Goal: Task Accomplishment & Management: Complete application form

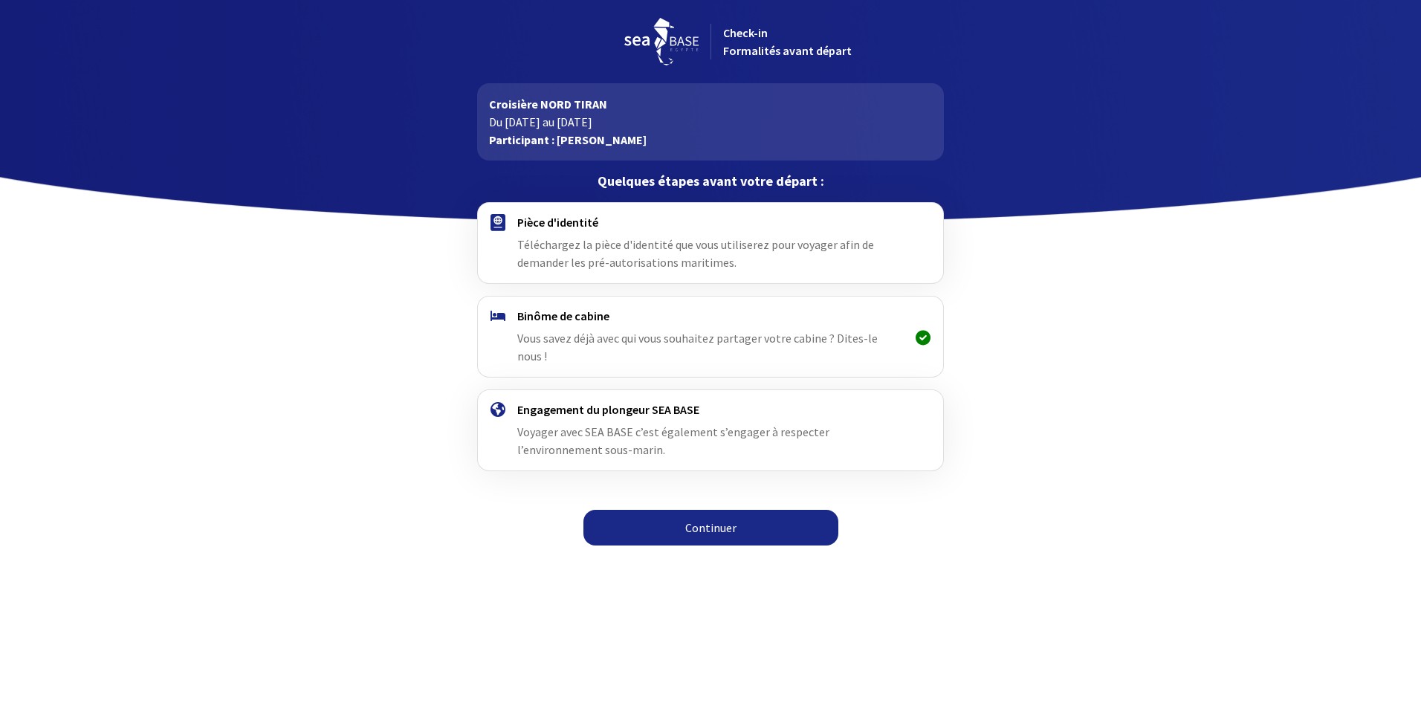
click at [580, 232] on div "Pièce d'identité Téléchargez la pièce d'identité que vous utiliserez pour voyag…" at bounding box center [710, 243] width 386 height 56
click at [719, 510] on link "Continuer" at bounding box center [710, 528] width 255 height 36
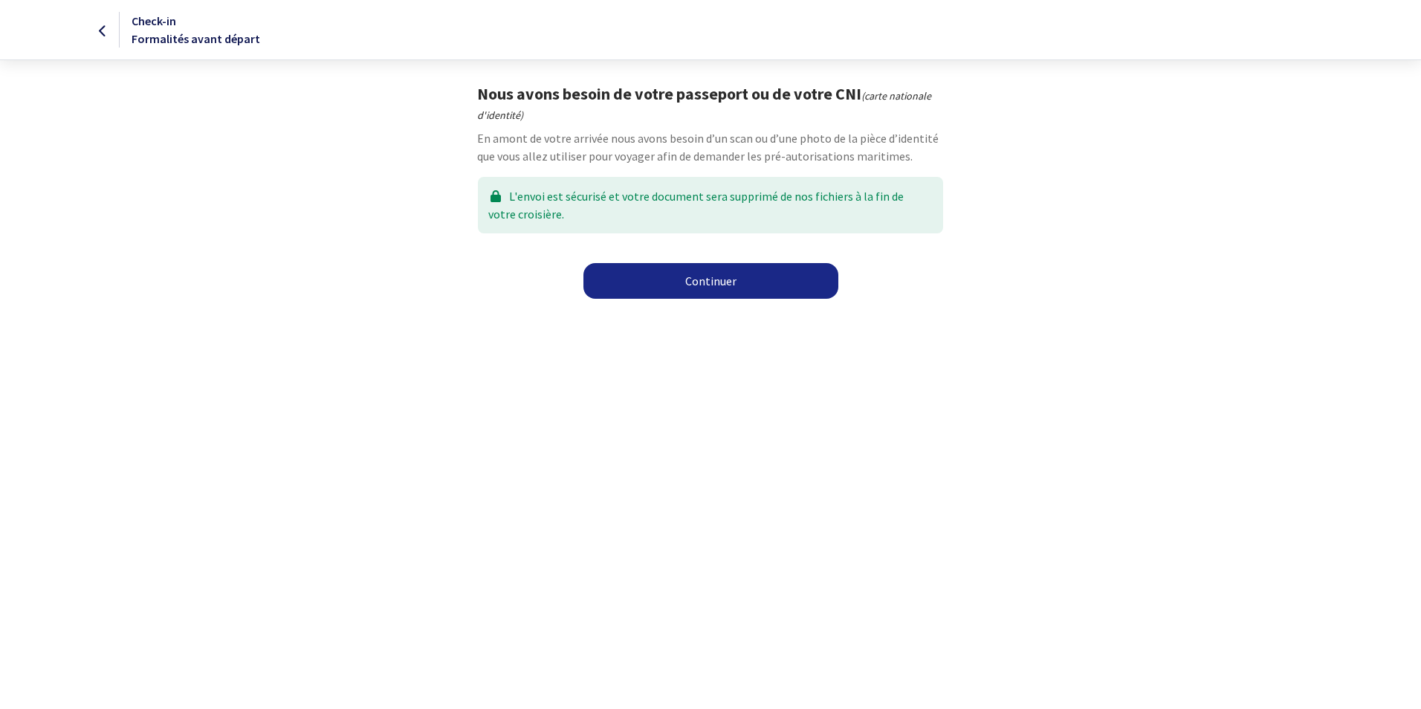
click at [723, 285] on link "Continuer" at bounding box center [710, 281] width 255 height 36
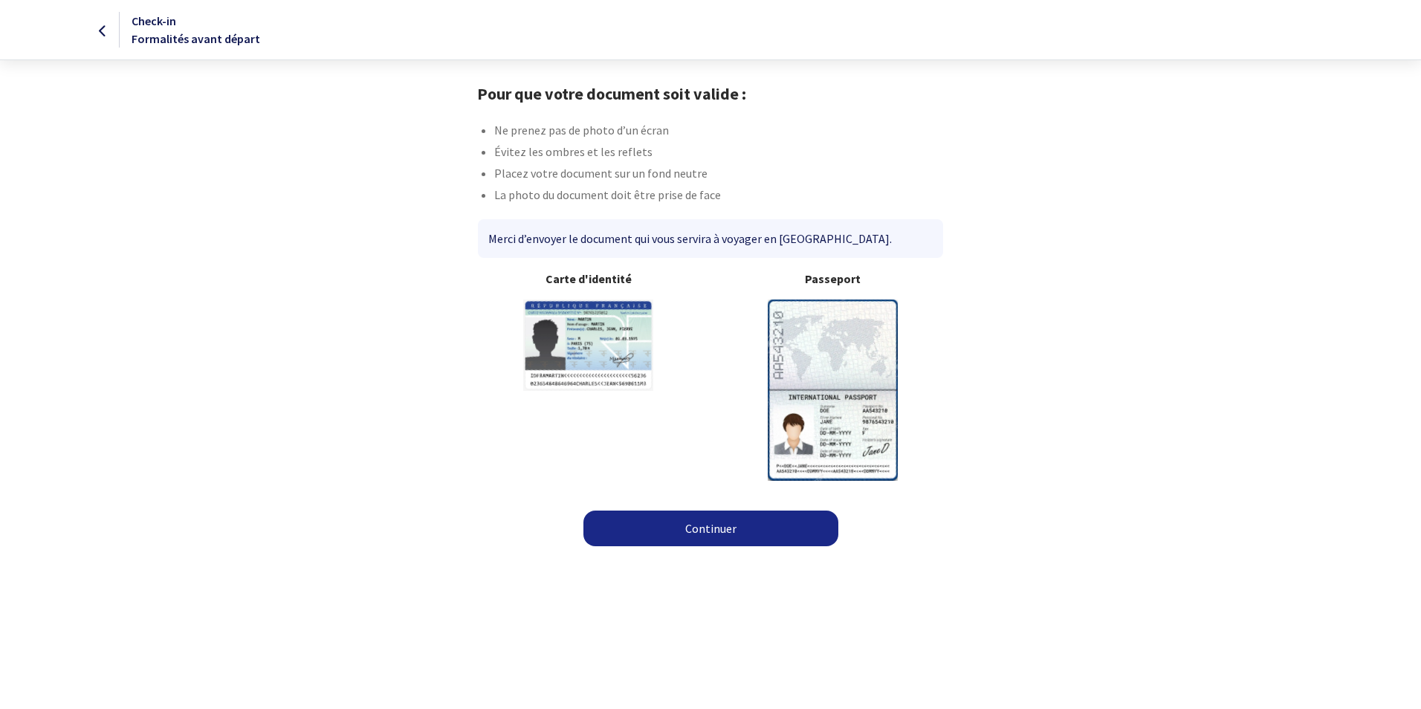
click at [853, 369] on img at bounding box center [833, 389] width 130 height 181
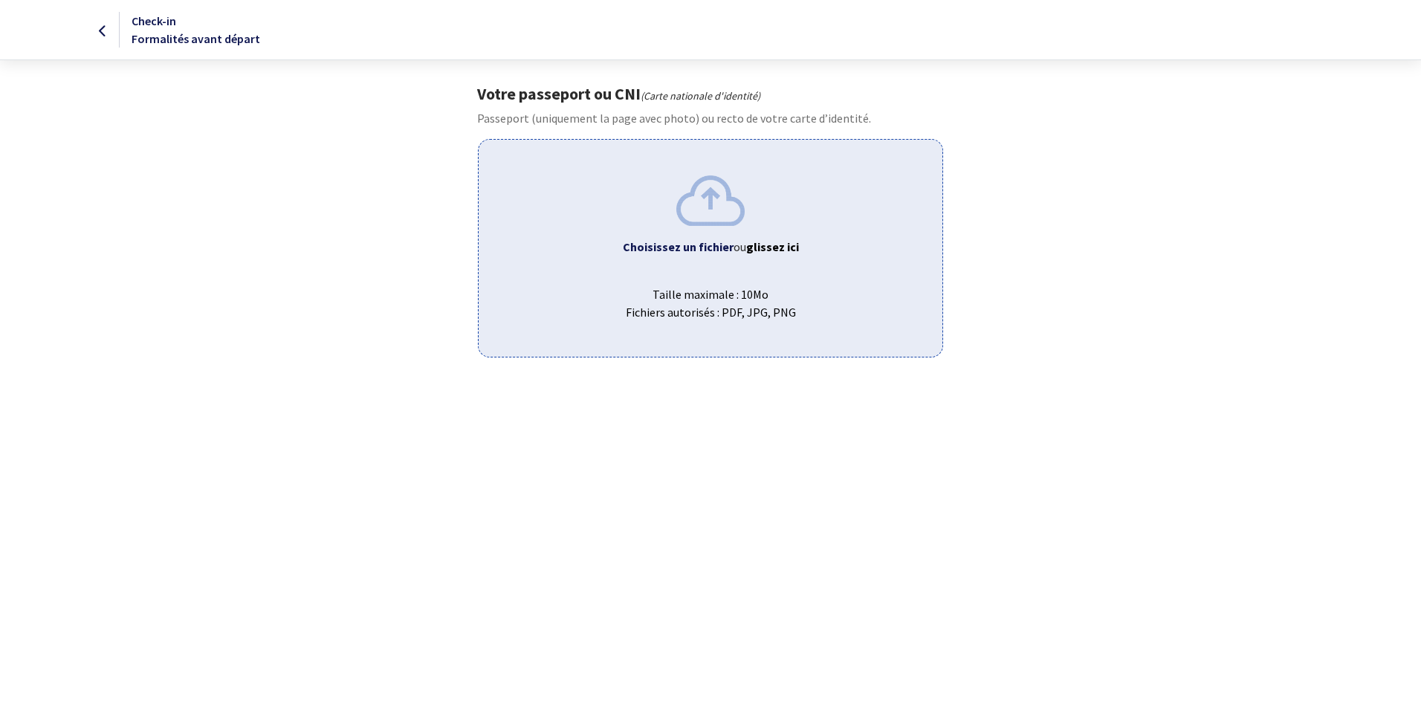
click at [710, 196] on img at bounding box center [710, 200] width 68 height 50
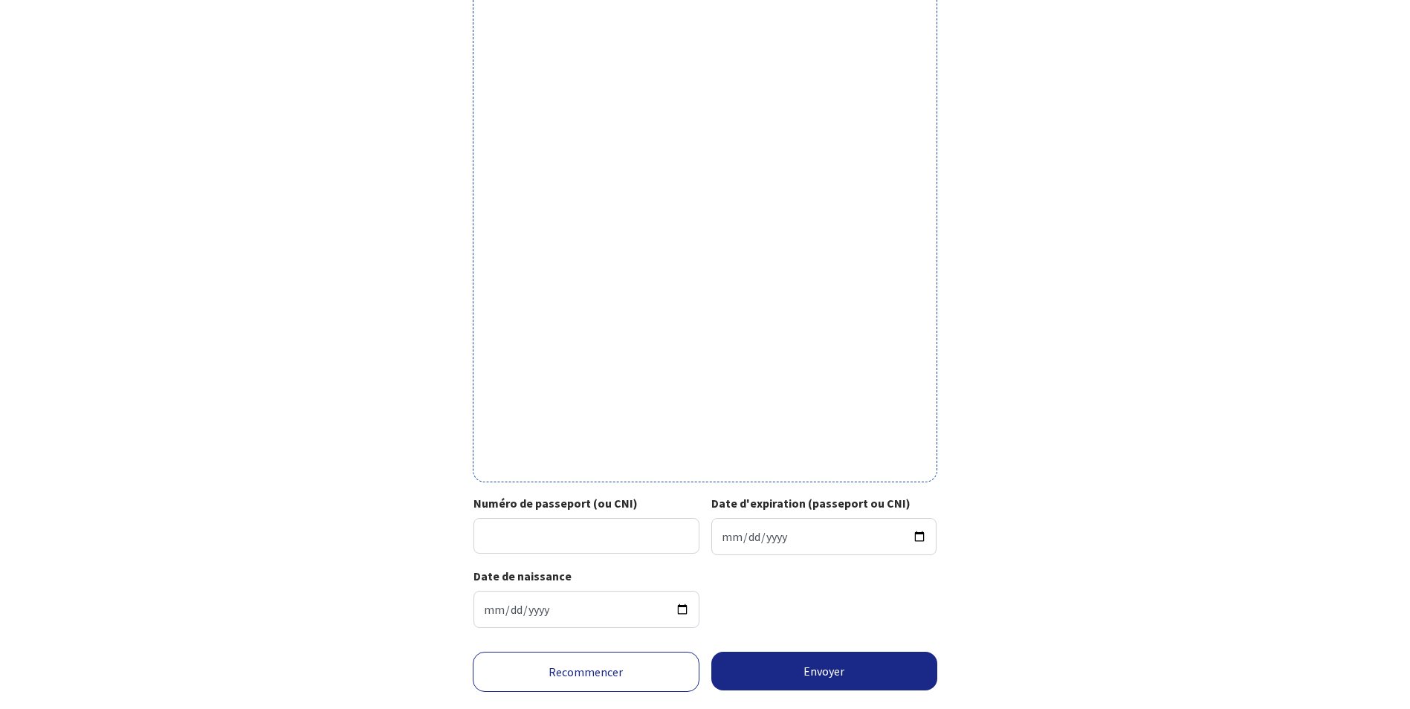
scroll to position [259, 0]
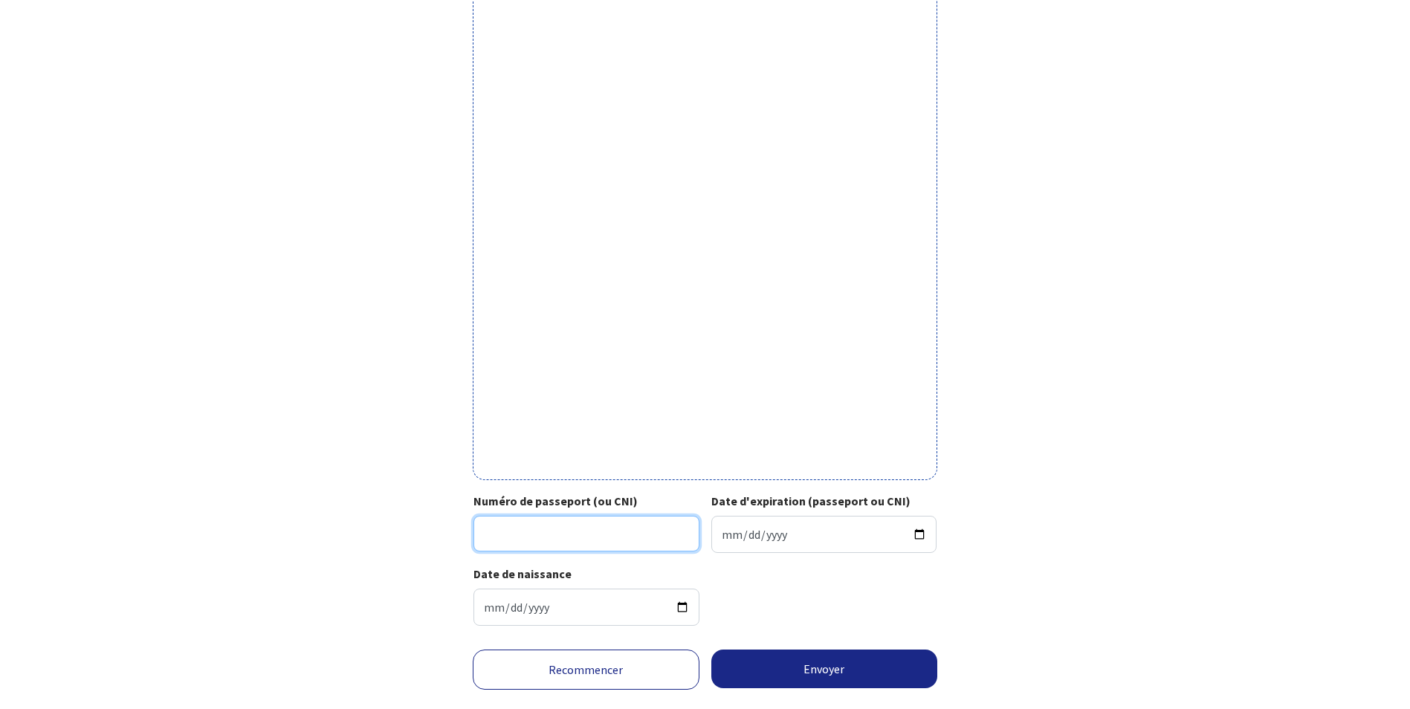
click at [515, 530] on input "Numéro de passeport (ou CNI)" at bounding box center [586, 534] width 226 height 36
type input "19AI36238"
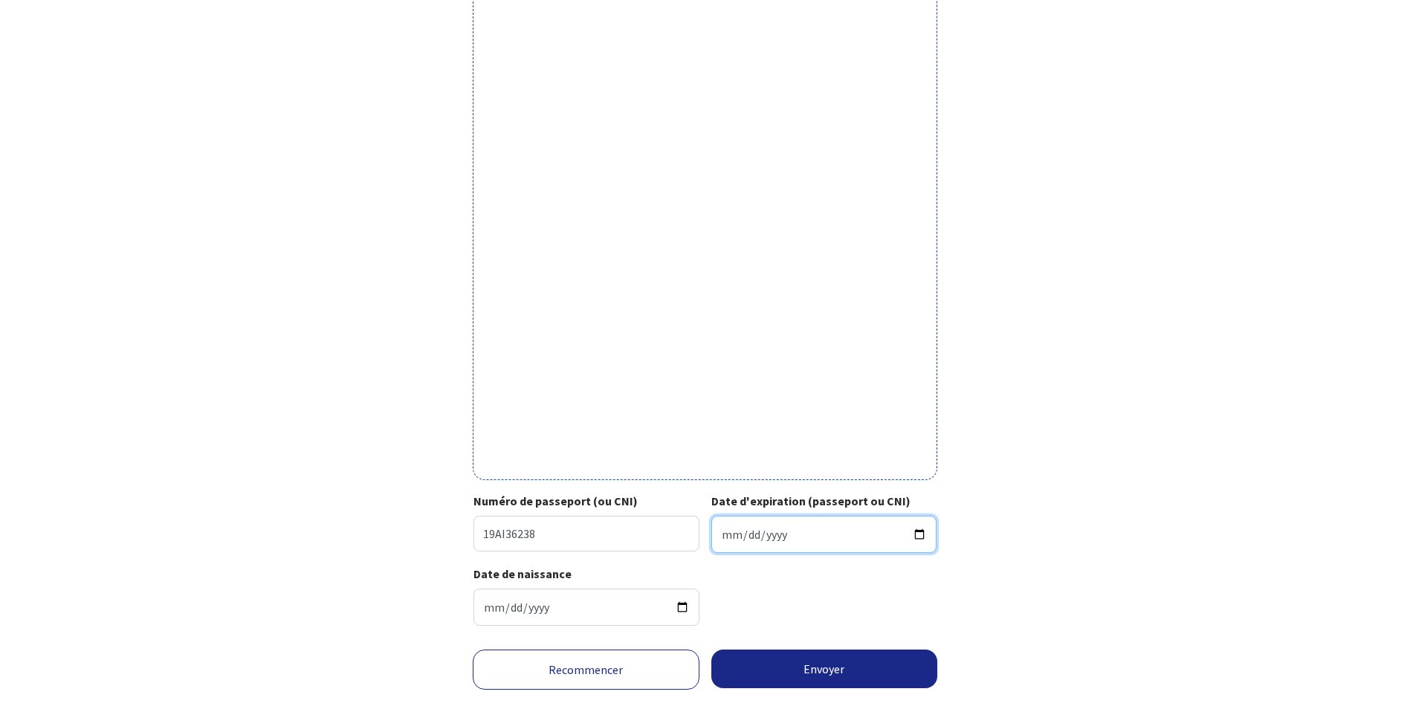
click at [724, 532] on input "Date d'expiration (passeport ou CNI)" at bounding box center [824, 534] width 226 height 37
type input "[DATE]"
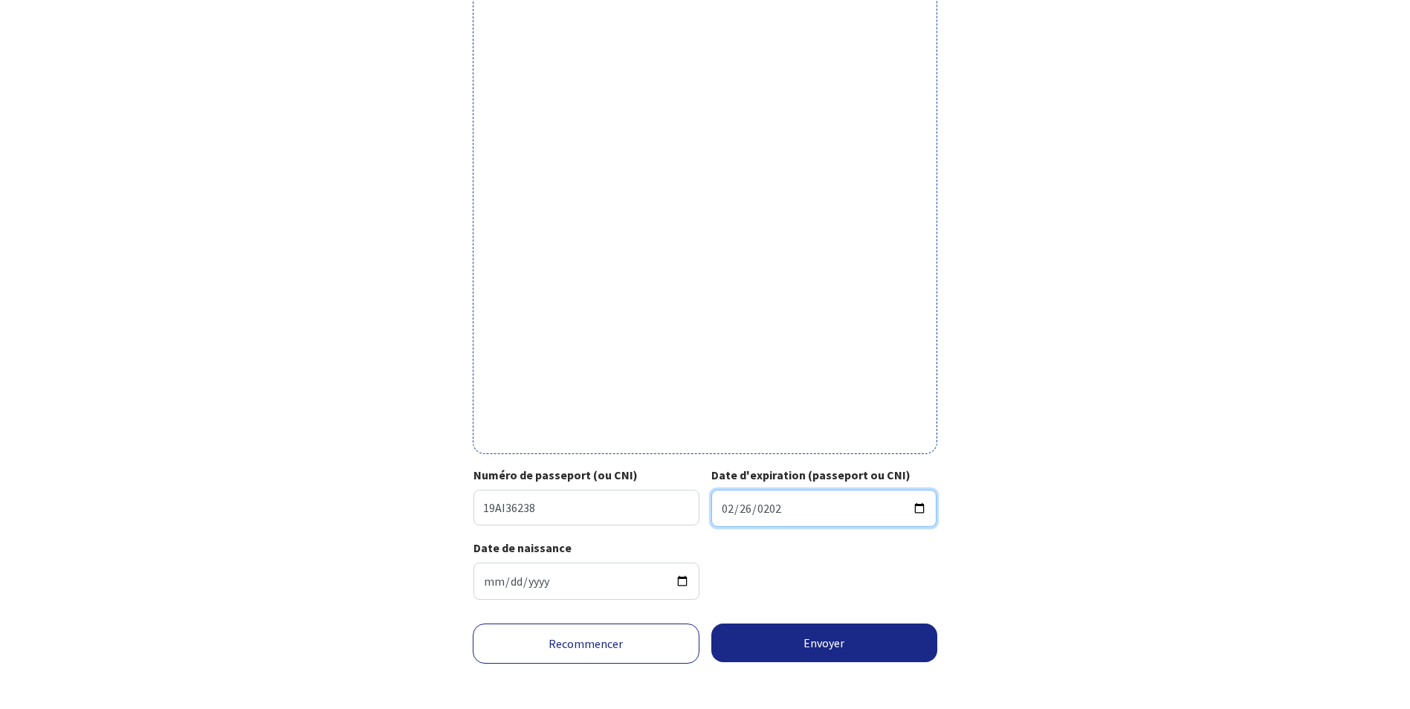
scroll to position [294, 0]
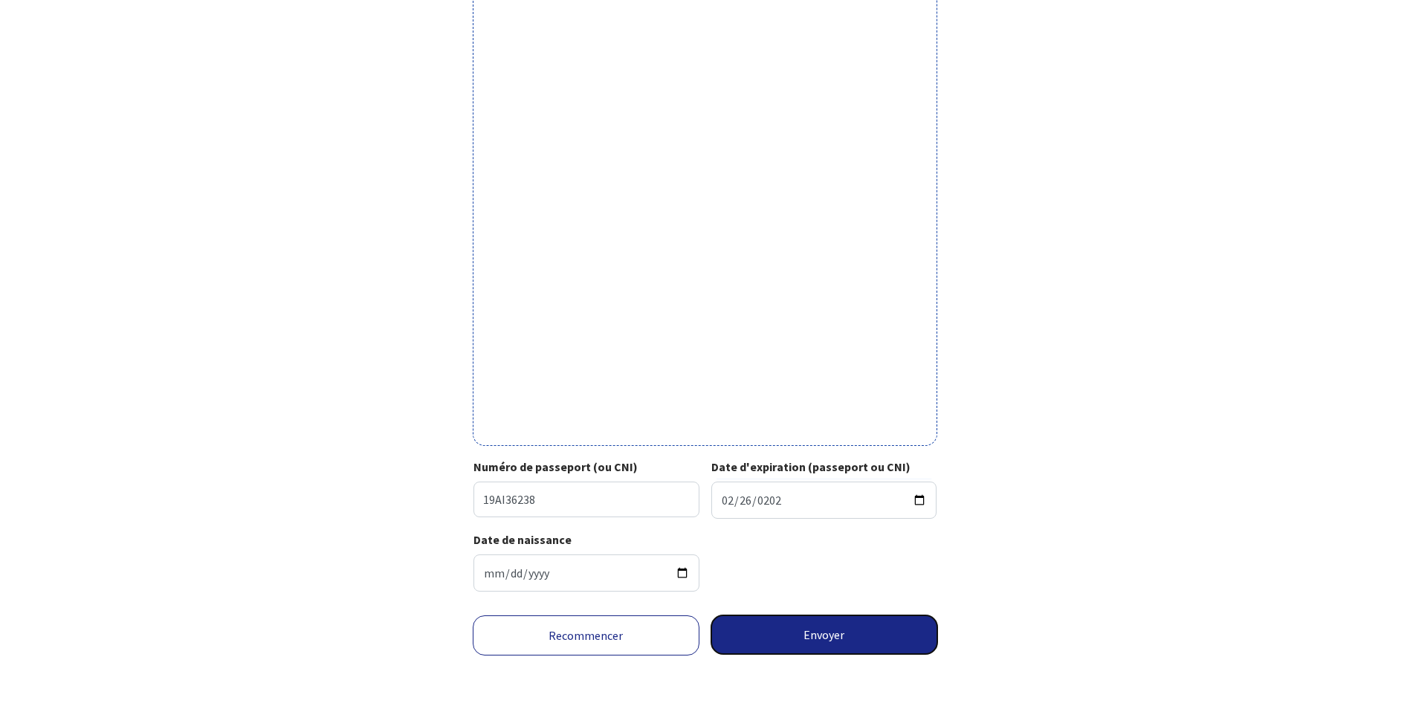
click at [823, 634] on button "Envoyer" at bounding box center [824, 634] width 227 height 39
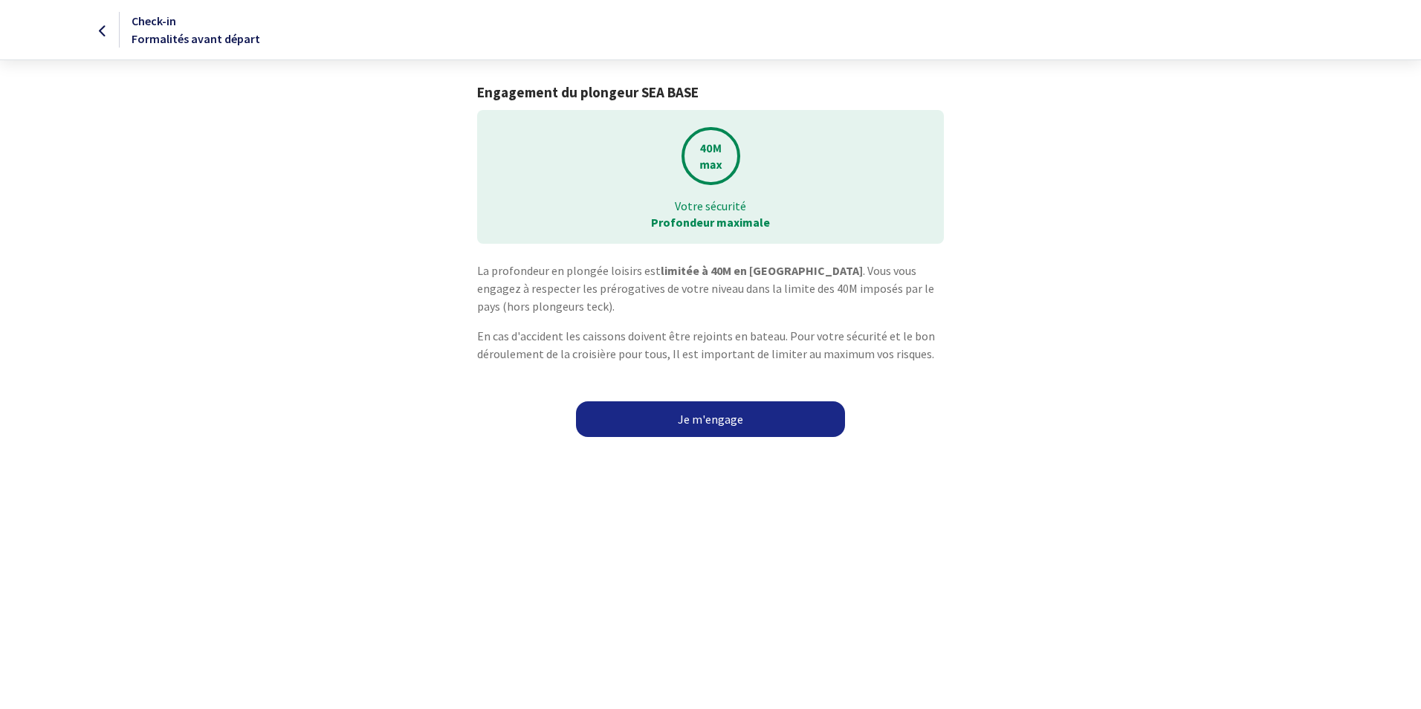
click at [740, 423] on link "Je m'engage" at bounding box center [710, 419] width 269 height 36
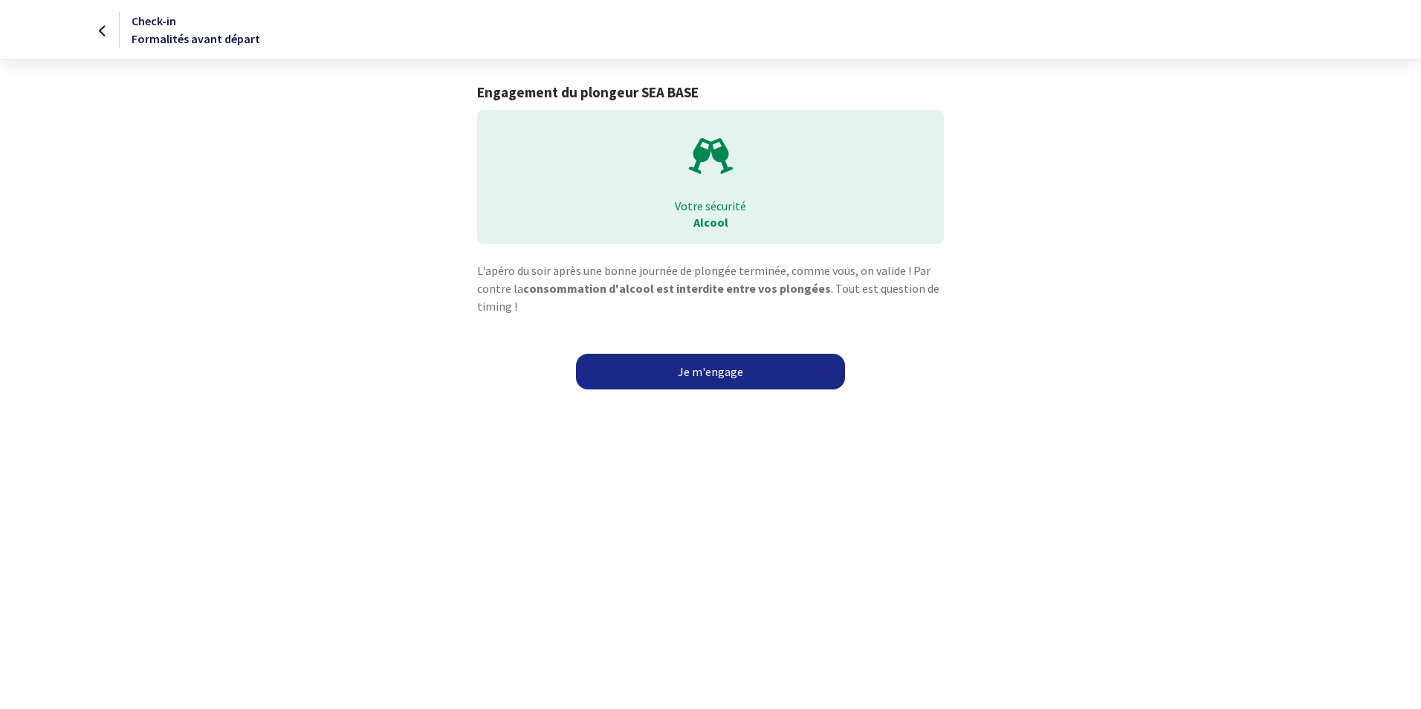
click at [721, 374] on link "Je m'engage" at bounding box center [710, 372] width 269 height 36
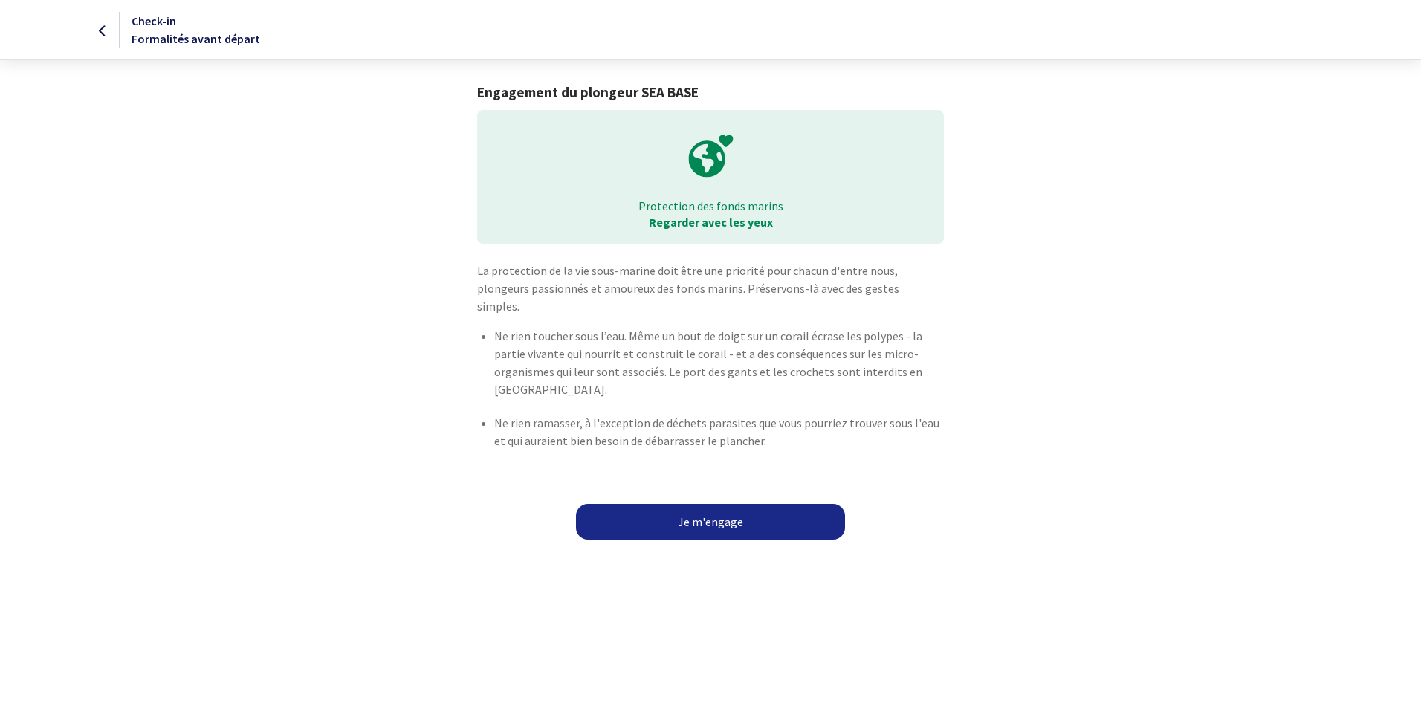
click at [716, 505] on link "Je m'engage" at bounding box center [710, 522] width 269 height 36
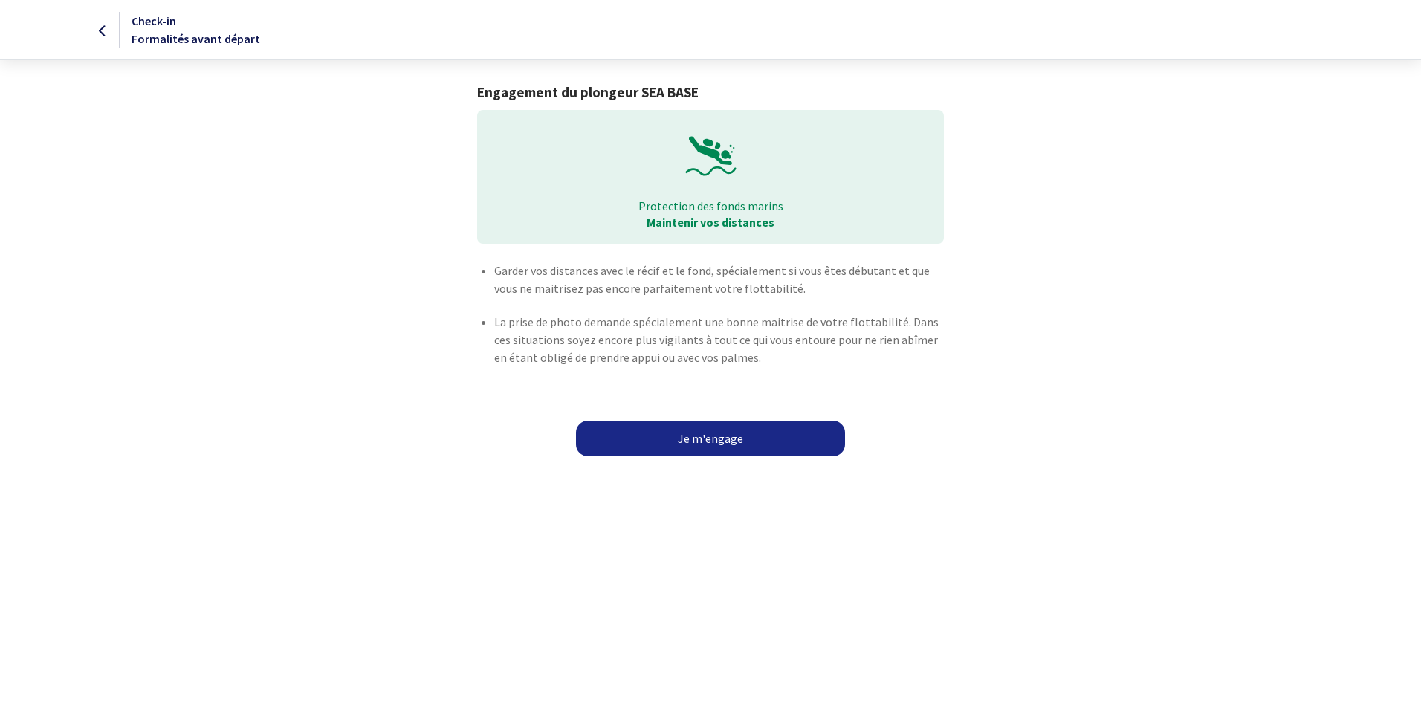
click at [711, 438] on link "Je m'engage" at bounding box center [710, 439] width 269 height 36
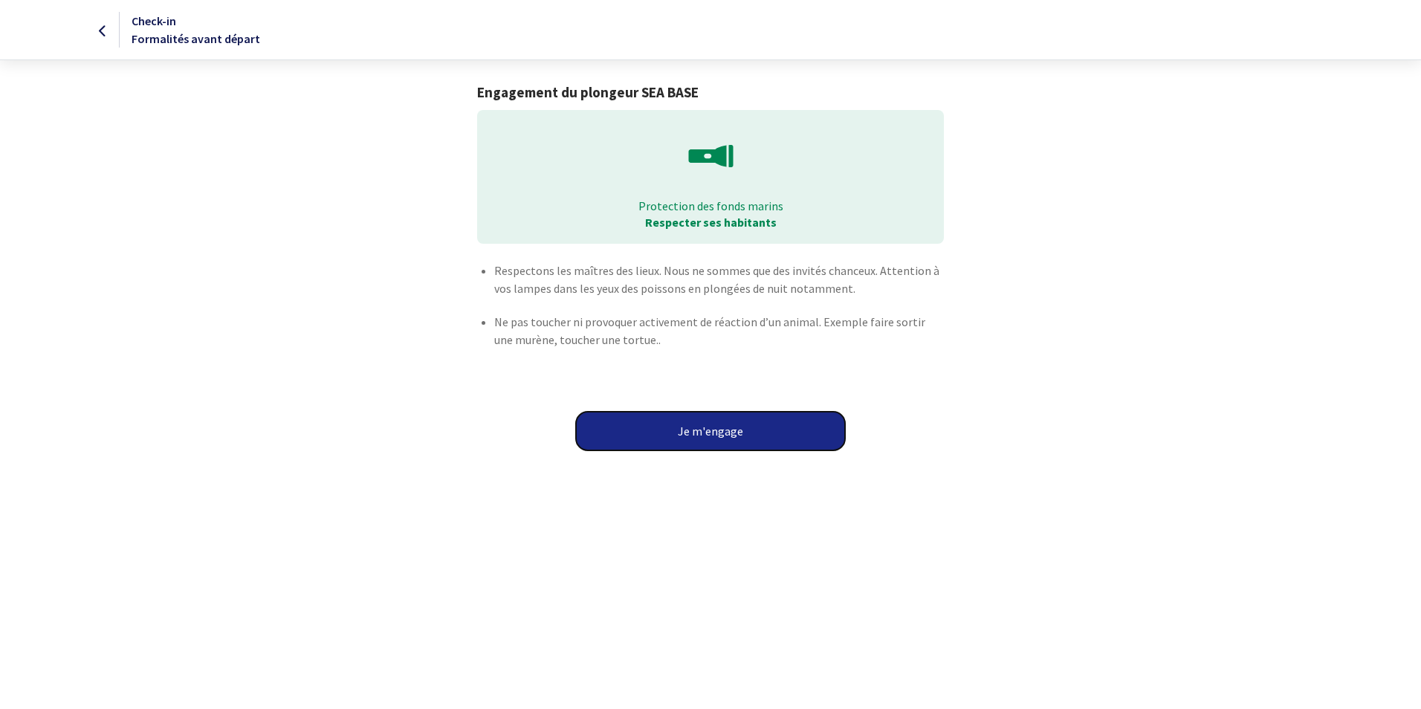
click at [709, 429] on button "Je m'engage" at bounding box center [710, 431] width 269 height 39
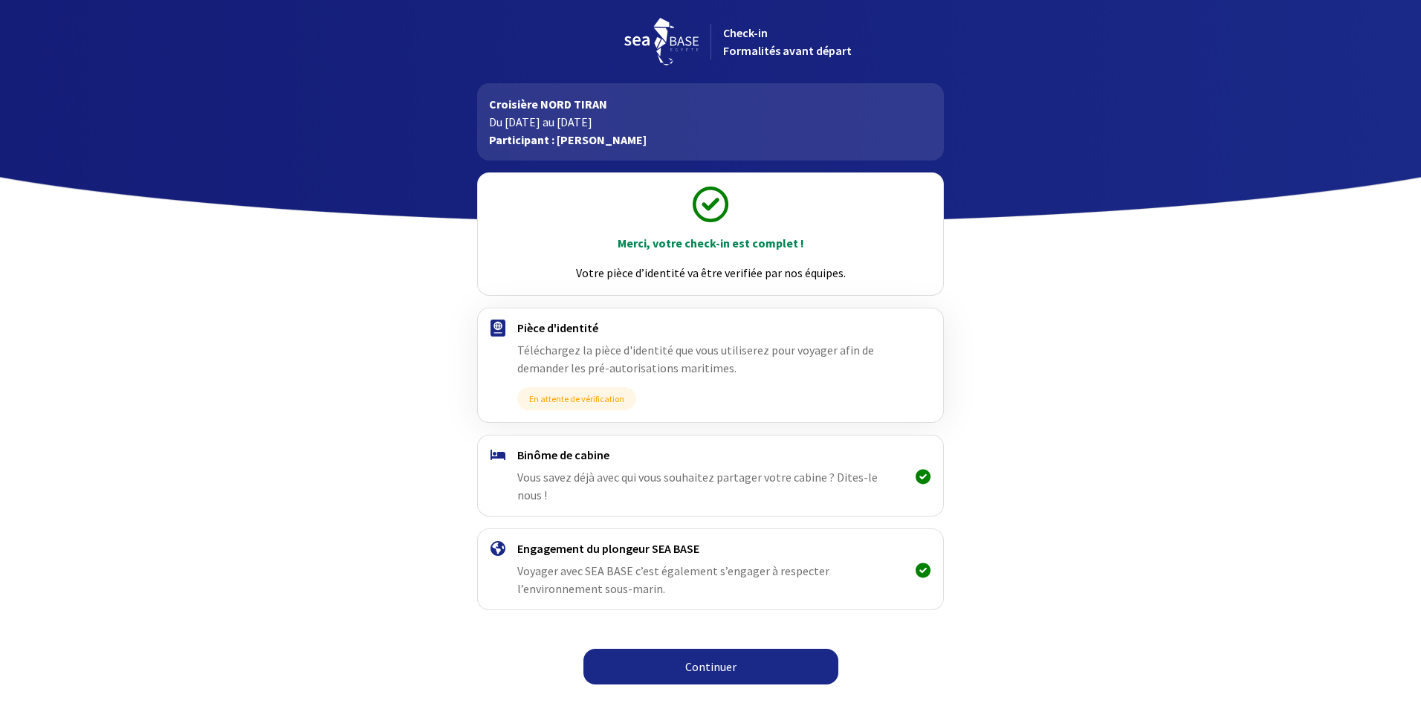
click at [725, 654] on link "Continuer" at bounding box center [710, 667] width 255 height 36
click at [724, 652] on link "Continuer" at bounding box center [710, 667] width 255 height 36
